Goal: Information Seeking & Learning: Learn about a topic

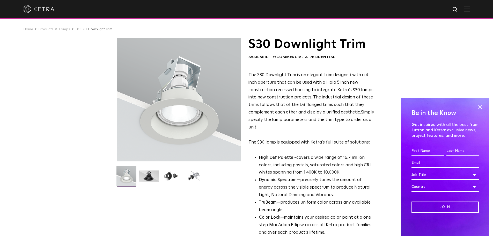
drag, startPoint x: 479, startPoint y: 106, endPoint x: 476, endPoint y: 105, distance: 4.0
click at [479, 106] on span at bounding box center [480, 107] width 8 height 8
